Goal: Information Seeking & Learning: Learn about a topic

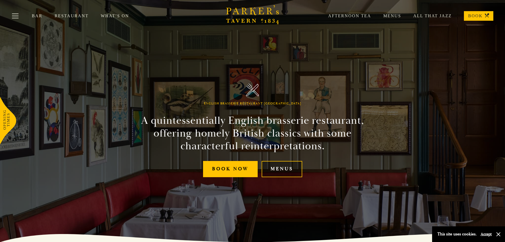
click at [277, 167] on link "Menus" at bounding box center [282, 169] width 41 height 16
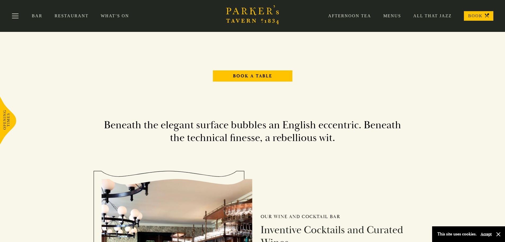
scroll to position [530, 0]
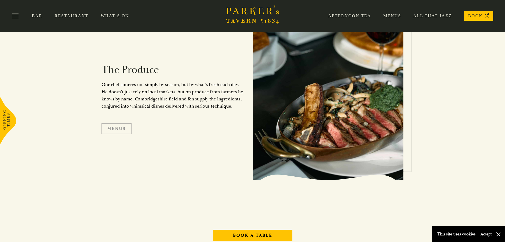
click at [121, 130] on link "Menus" at bounding box center [117, 128] width 30 height 11
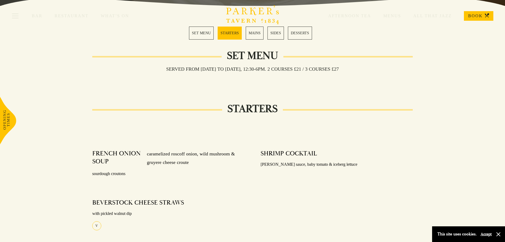
scroll to position [159, 0]
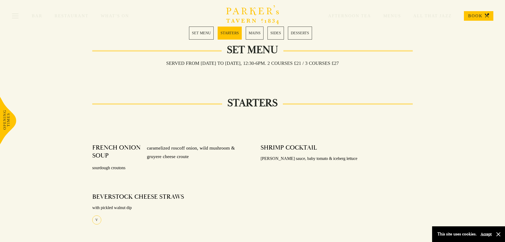
click at [208, 35] on link "SET MENU" at bounding box center [201, 33] width 25 height 13
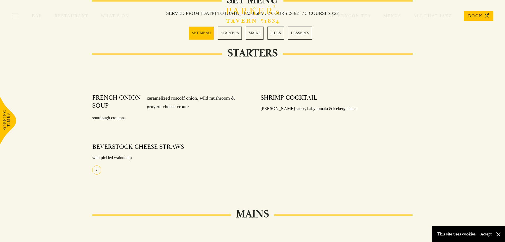
scroll to position [156, 0]
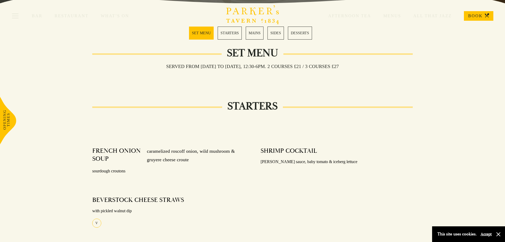
click at [254, 36] on link "MAINS" at bounding box center [255, 33] width 18 height 13
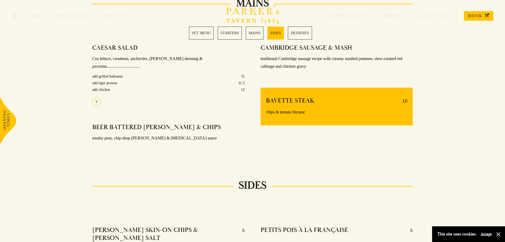
scroll to position [423, 0]
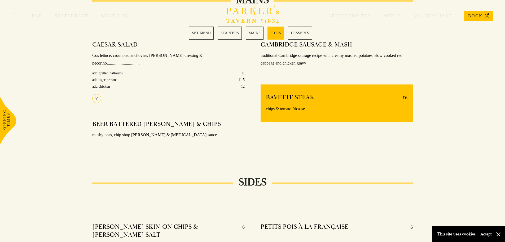
click at [257, 35] on link "MAINS" at bounding box center [255, 33] width 18 height 13
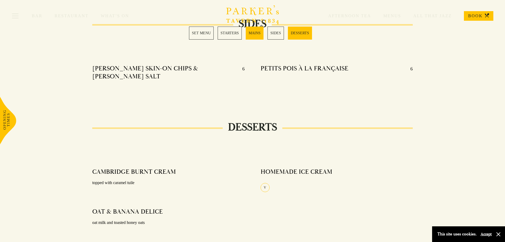
scroll to position [608, 0]
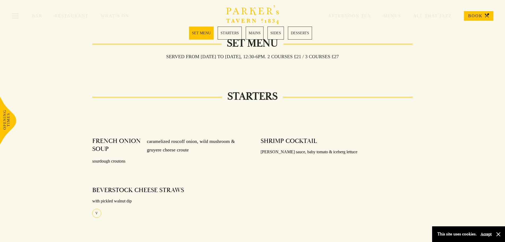
scroll to position [159, 0]
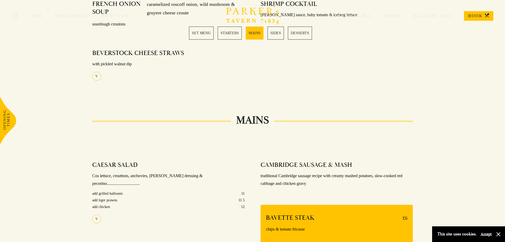
scroll to position [265, 0]
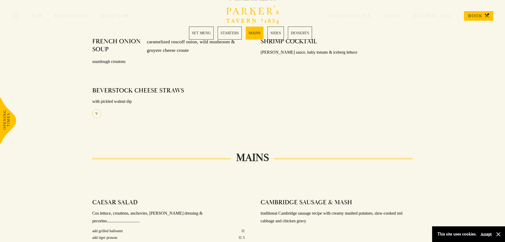
click at [239, 32] on link "STARTERS" at bounding box center [230, 33] width 24 height 13
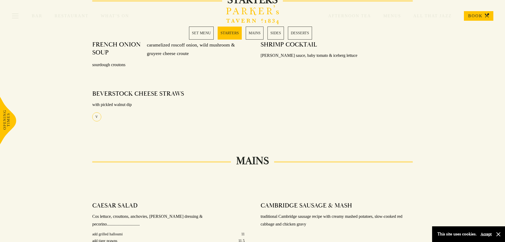
click at [203, 38] on link "SET MENU" at bounding box center [201, 33] width 25 height 13
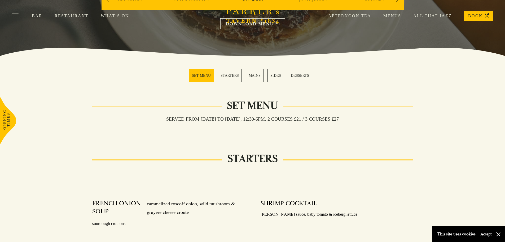
scroll to position [103, 0]
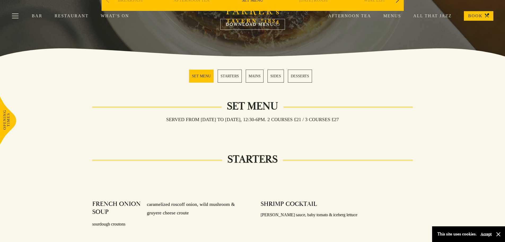
click at [346, 15] on link "Afternoon Tea" at bounding box center [343, 15] width 55 height 5
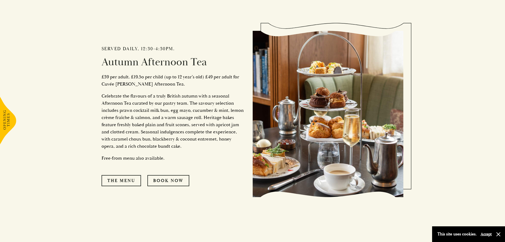
scroll to position [265, 0]
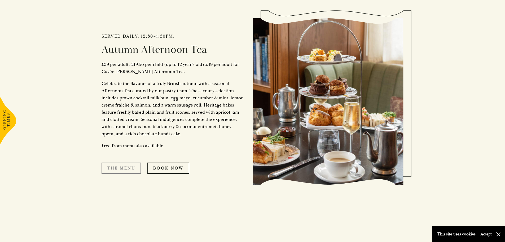
click at [126, 168] on link "The Menu" at bounding box center [122, 167] width 40 height 11
